Goal: Find specific page/section: Find specific page/section

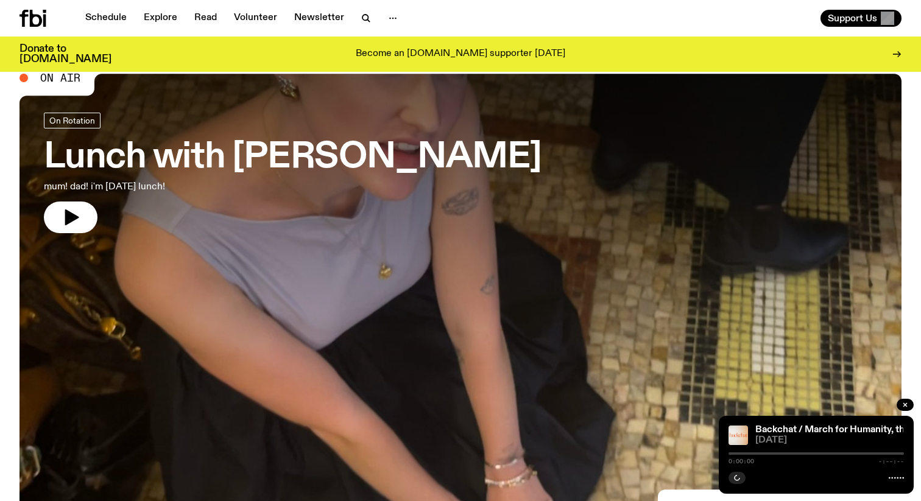
scroll to position [25, 0]
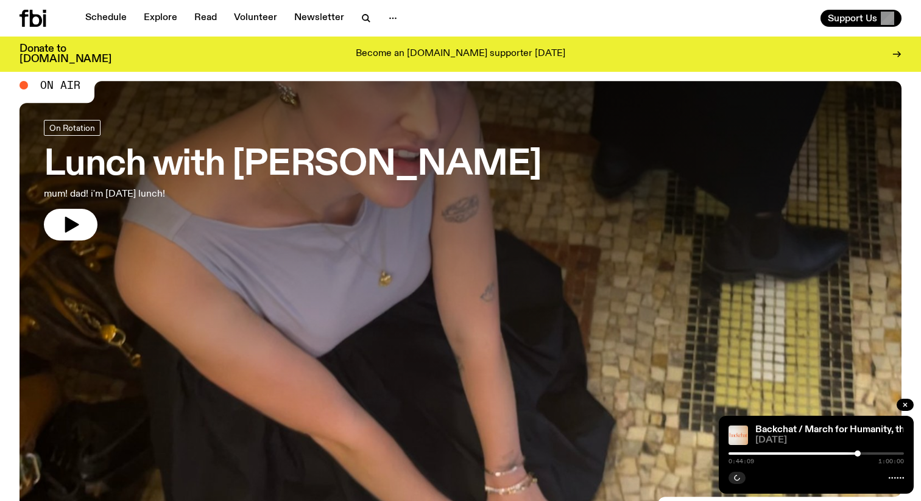
click at [38, 21] on icon at bounding box center [32, 18] width 27 height 17
click at [114, 23] on link "Schedule" at bounding box center [106, 18] width 56 height 17
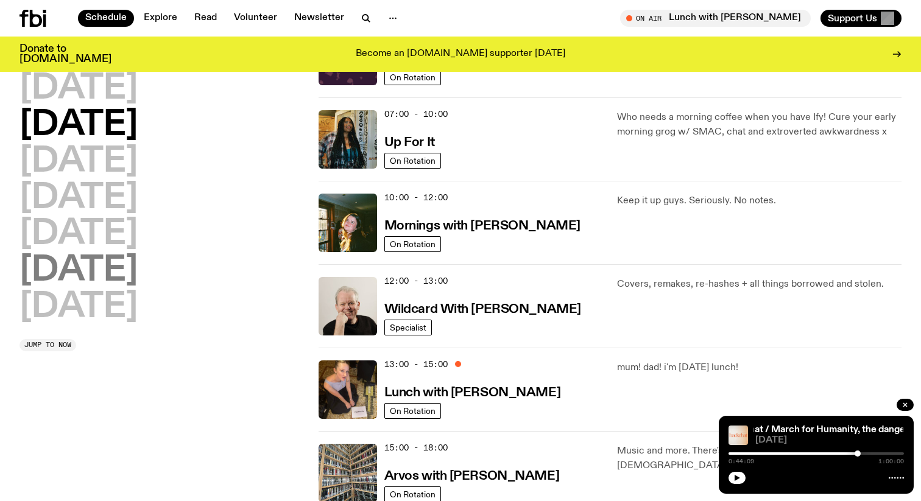
click at [112, 265] on h2 "[DATE]" at bounding box center [78, 271] width 118 height 34
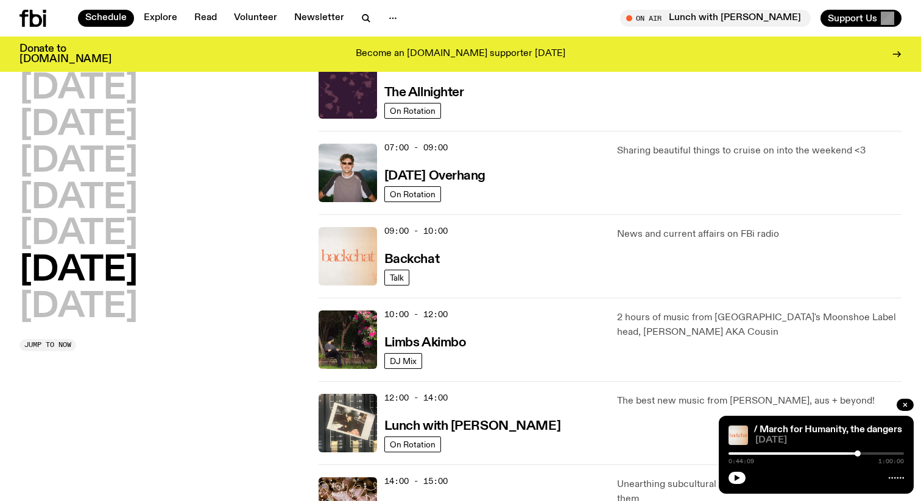
scroll to position [145, 0]
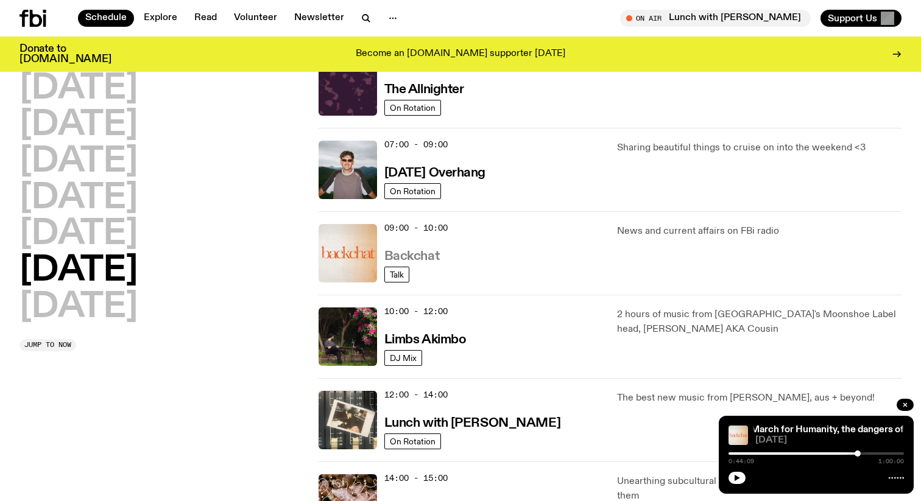
click at [428, 252] on h3 "Backchat" at bounding box center [412, 256] width 55 height 13
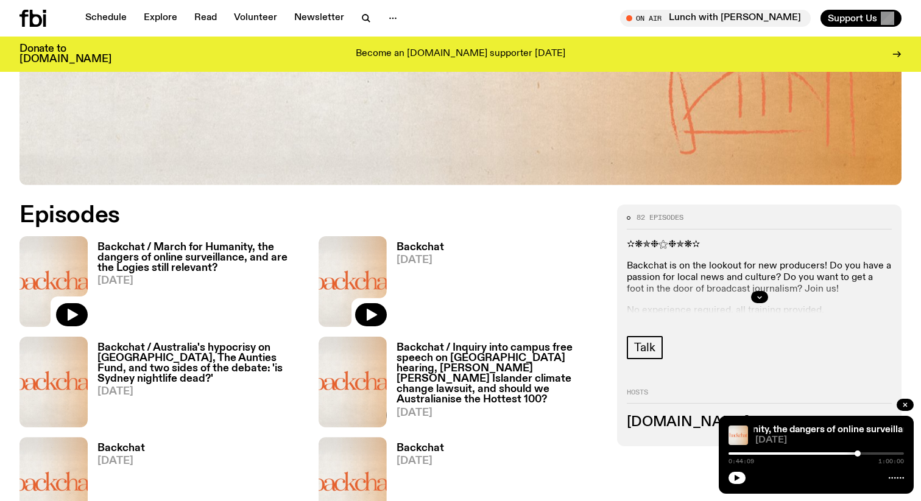
scroll to position [495, 0]
